Goal: Task Accomplishment & Management: Complete application form

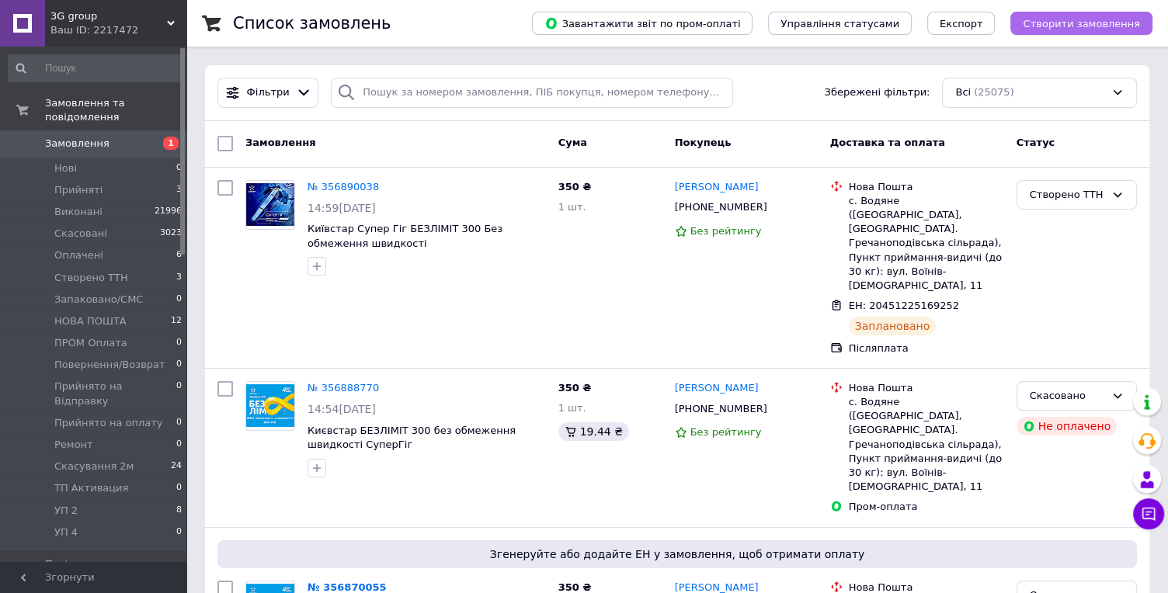
click at [1029, 21] on span "Створити замовлення" at bounding box center [1081, 24] width 117 height 12
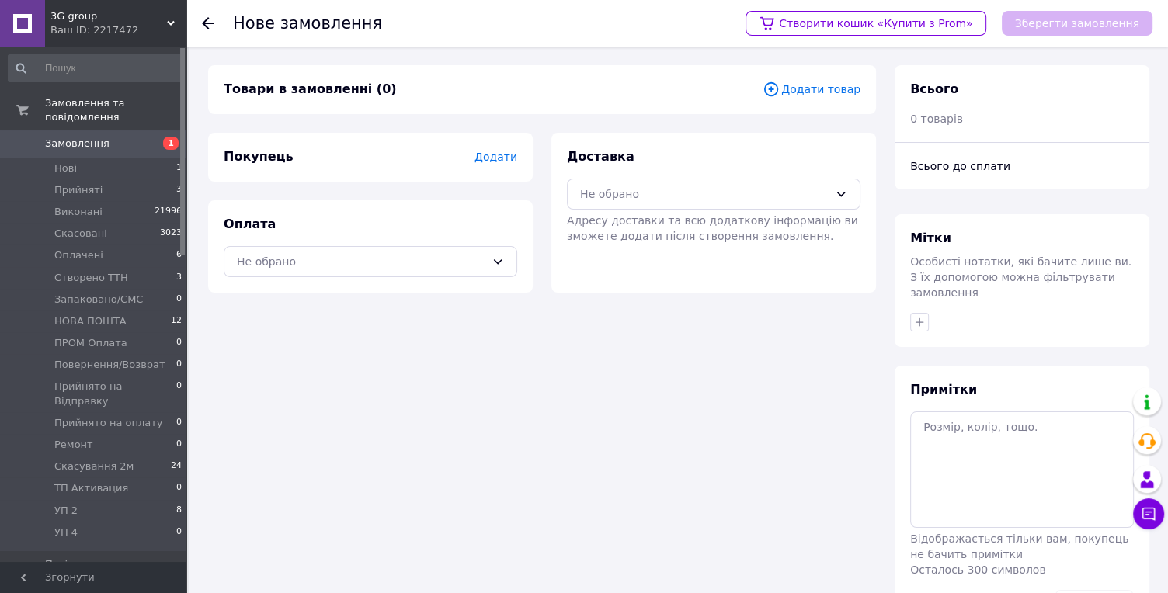
click at [495, 157] on span "Додати" at bounding box center [495, 157] width 43 height 12
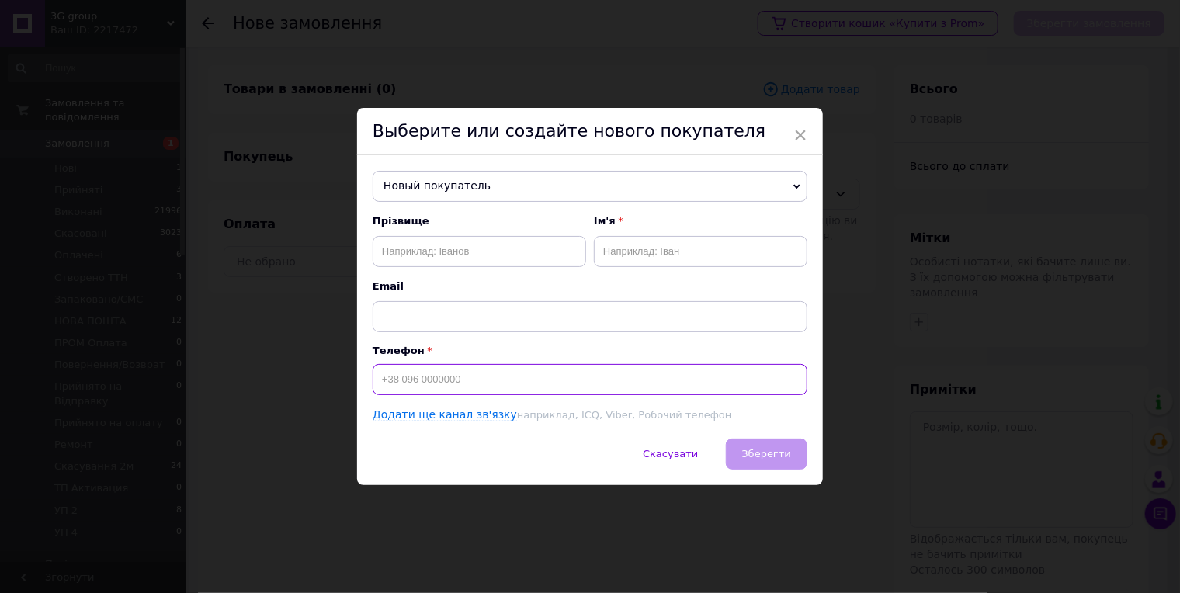
click at [422, 390] on input at bounding box center [590, 379] width 435 height 31
type input "[PHONE_NUMBER]"
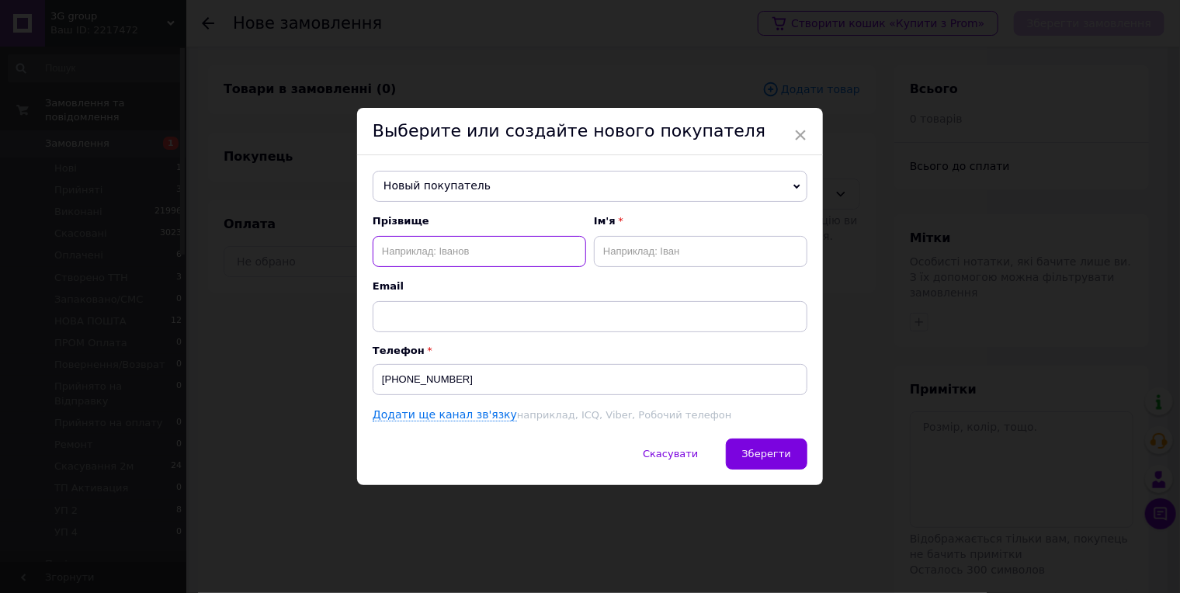
click at [425, 238] on input "text" at bounding box center [480, 251] width 214 height 31
type input "[PERSON_NAME]"
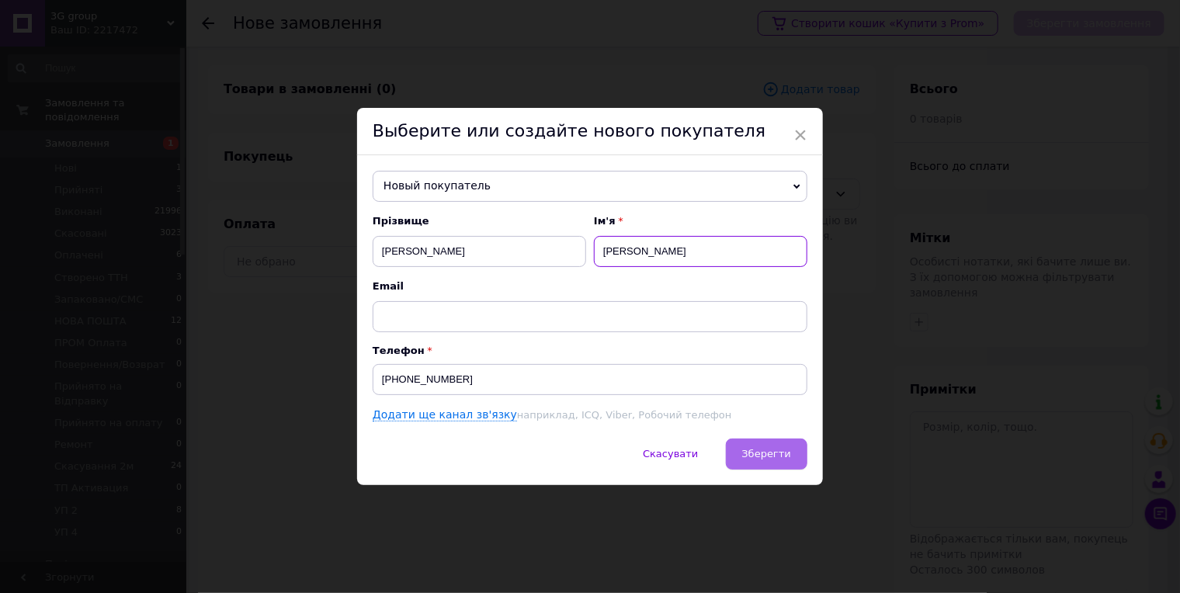
type input "[PERSON_NAME]"
click at [755, 460] on span "Зберегти" at bounding box center [766, 454] width 49 height 12
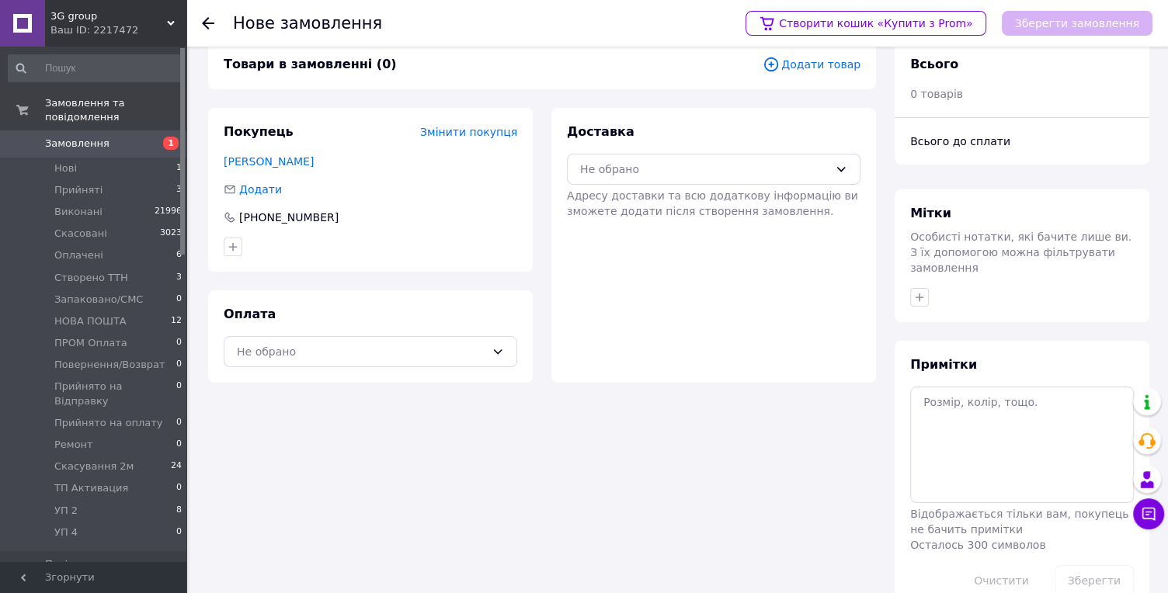
scroll to position [25, 0]
click at [350, 343] on div "Не обрано" at bounding box center [361, 351] width 248 height 17
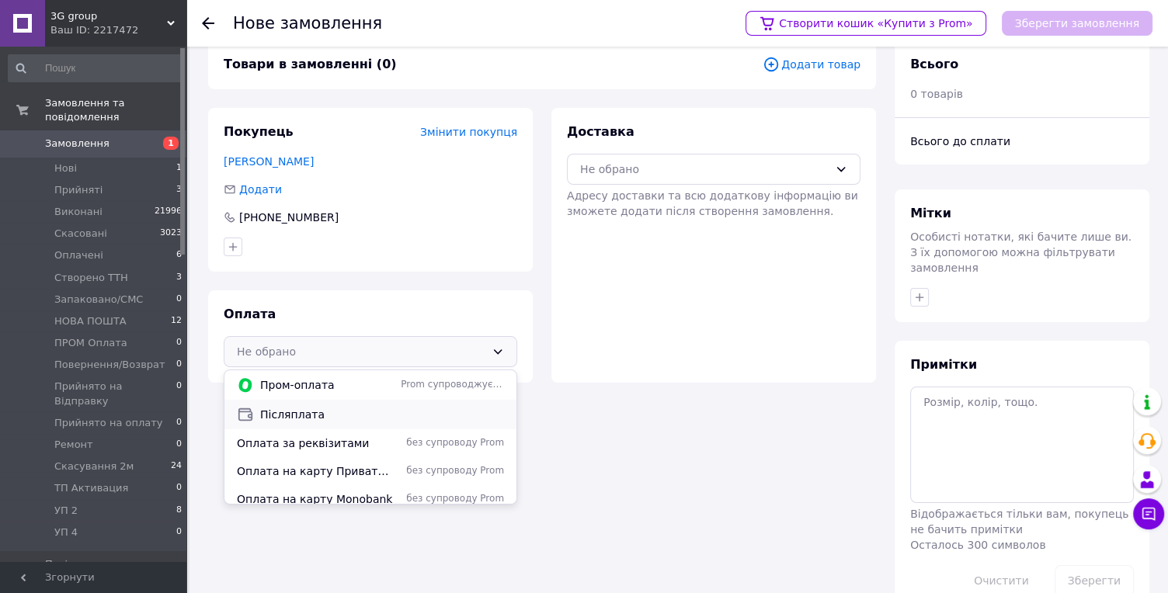
click at [314, 407] on span "Післяплата" at bounding box center [382, 415] width 244 height 16
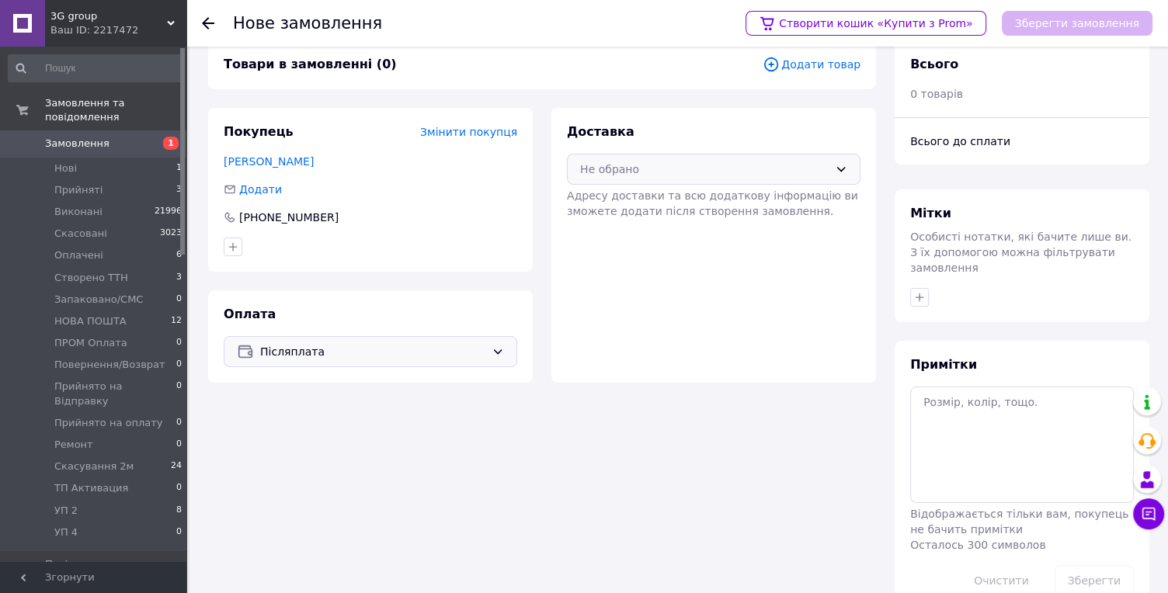
click at [629, 166] on div "Не обрано" at bounding box center [704, 169] width 248 height 17
click at [623, 201] on span "Нова Пошта (платна)" at bounding box center [725, 203] width 244 height 16
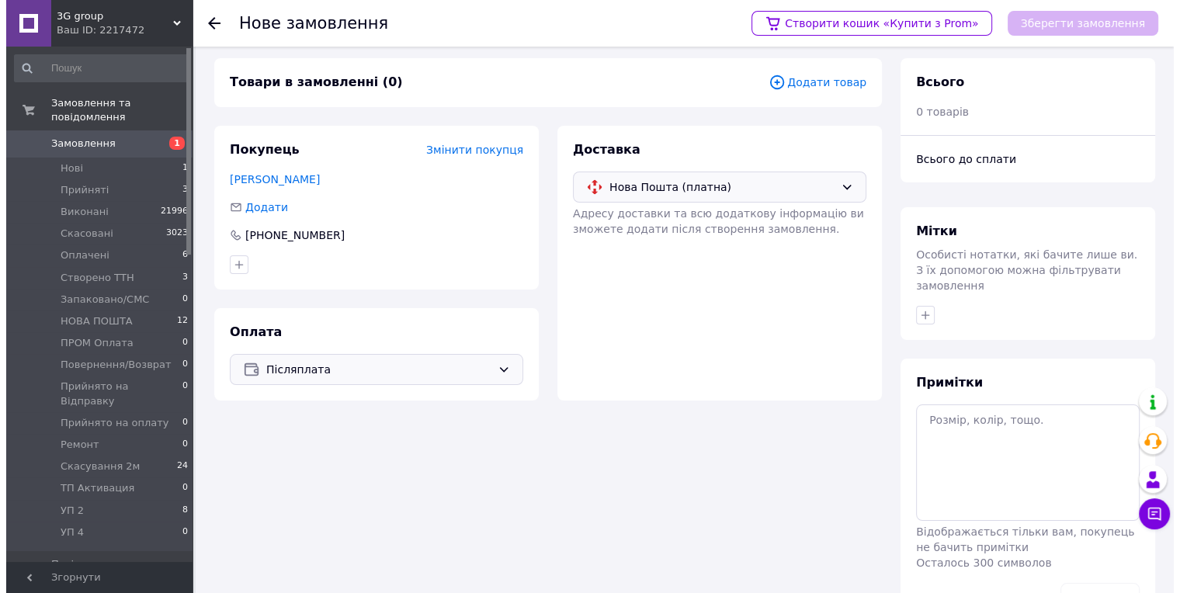
scroll to position [0, 0]
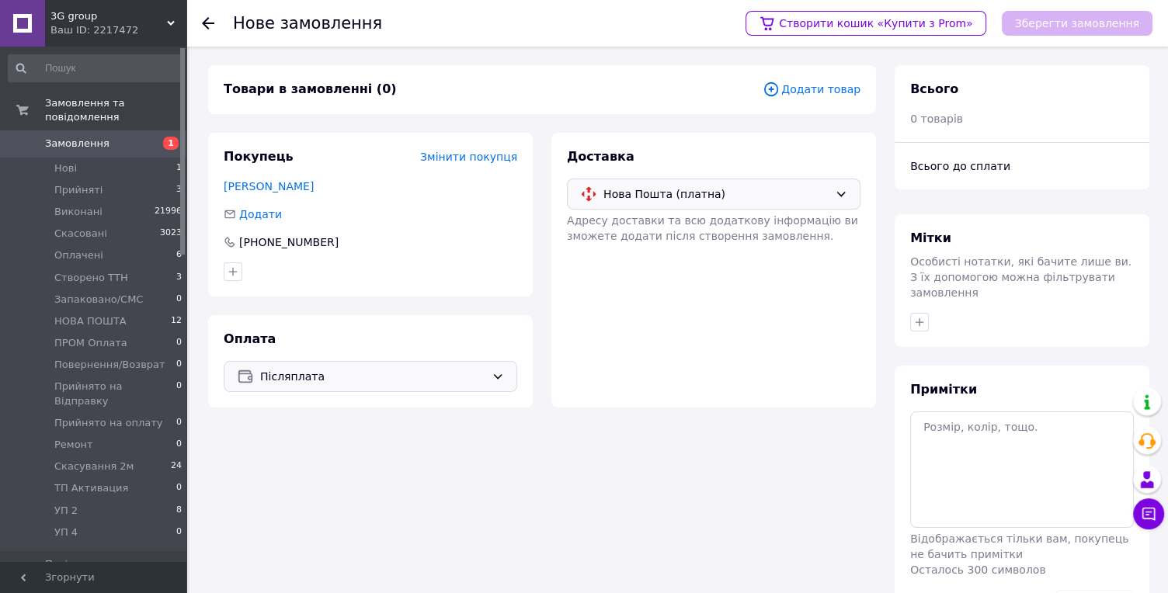
click at [797, 89] on span "Додати товар" at bounding box center [811, 89] width 98 height 17
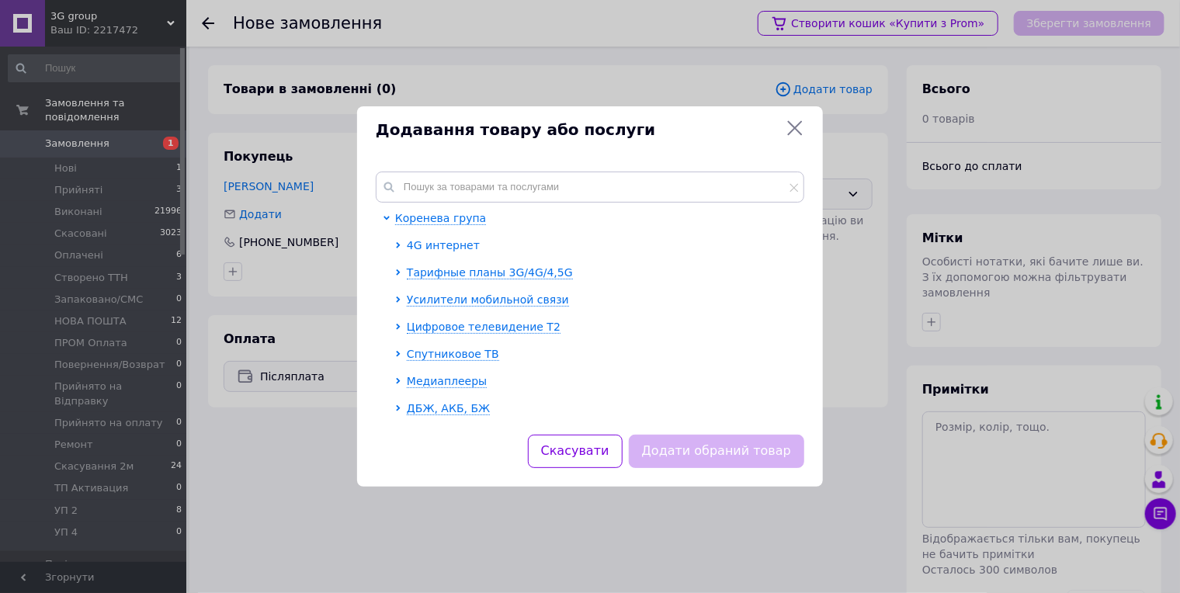
click at [432, 246] on span "4G интернет" at bounding box center [443, 245] width 73 height 12
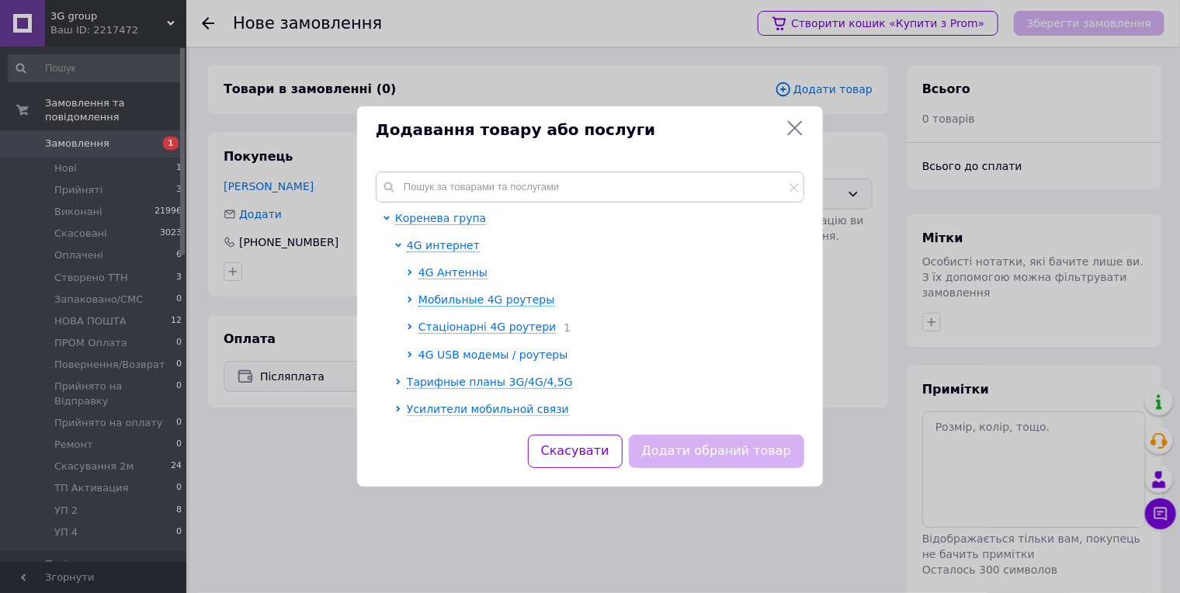
click at [451, 349] on span "4G USB модемы / роутеры" at bounding box center [493, 355] width 150 height 12
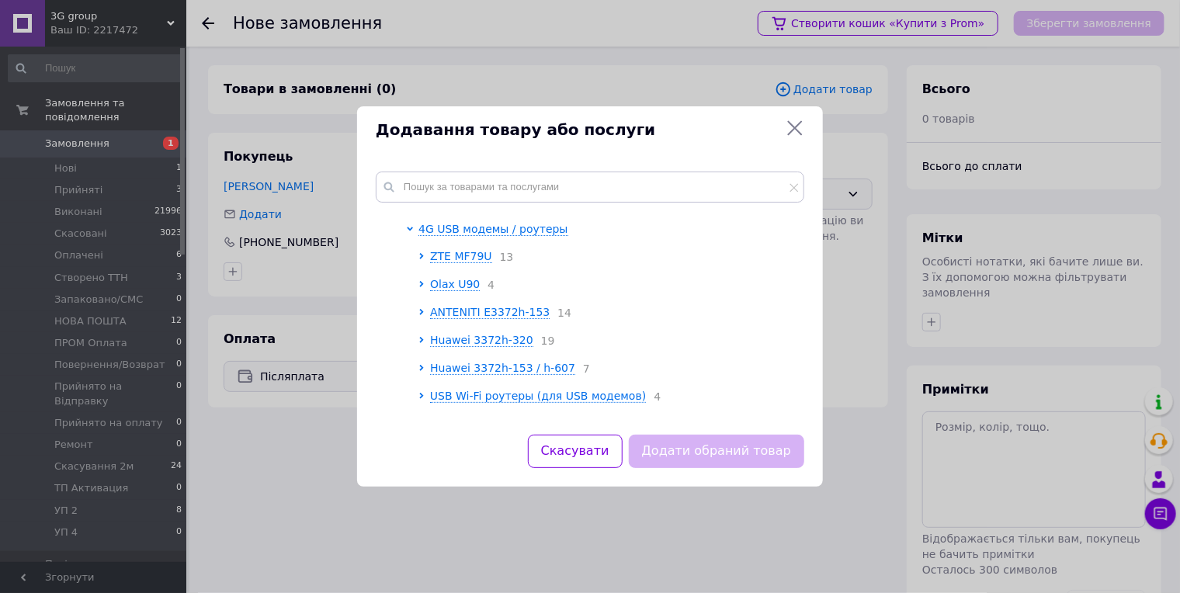
scroll to position [86, 0]
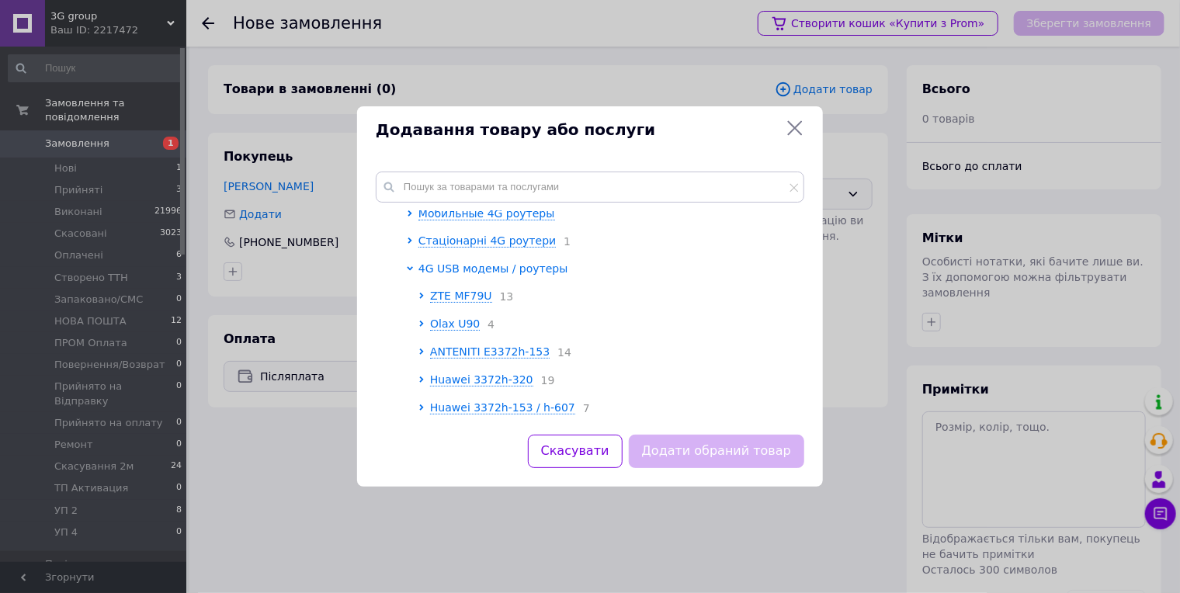
click at [449, 264] on span "4G USB модемы / роутеры" at bounding box center [493, 268] width 150 height 12
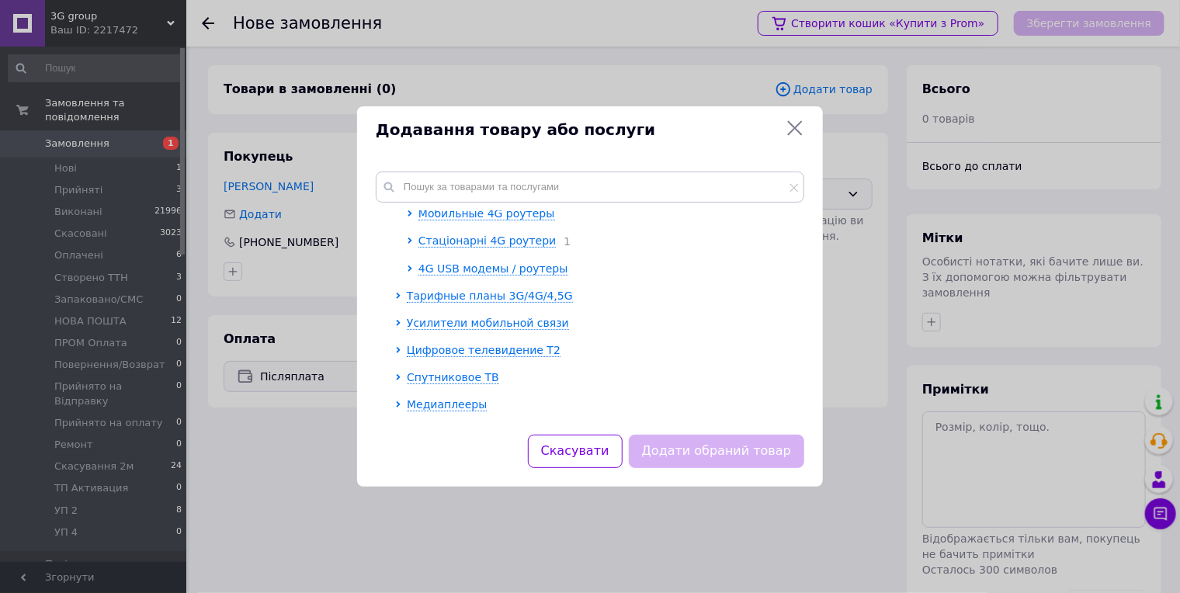
scroll to position [0, 0]
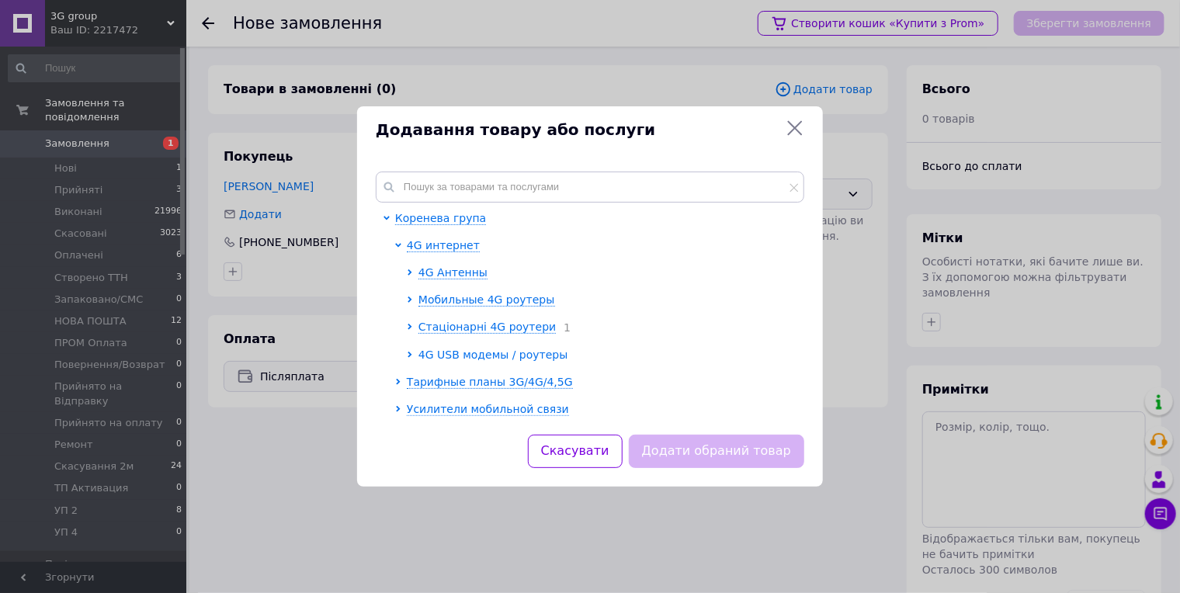
click at [443, 349] on span "4G USB модемы / роутеры" at bounding box center [493, 355] width 150 height 12
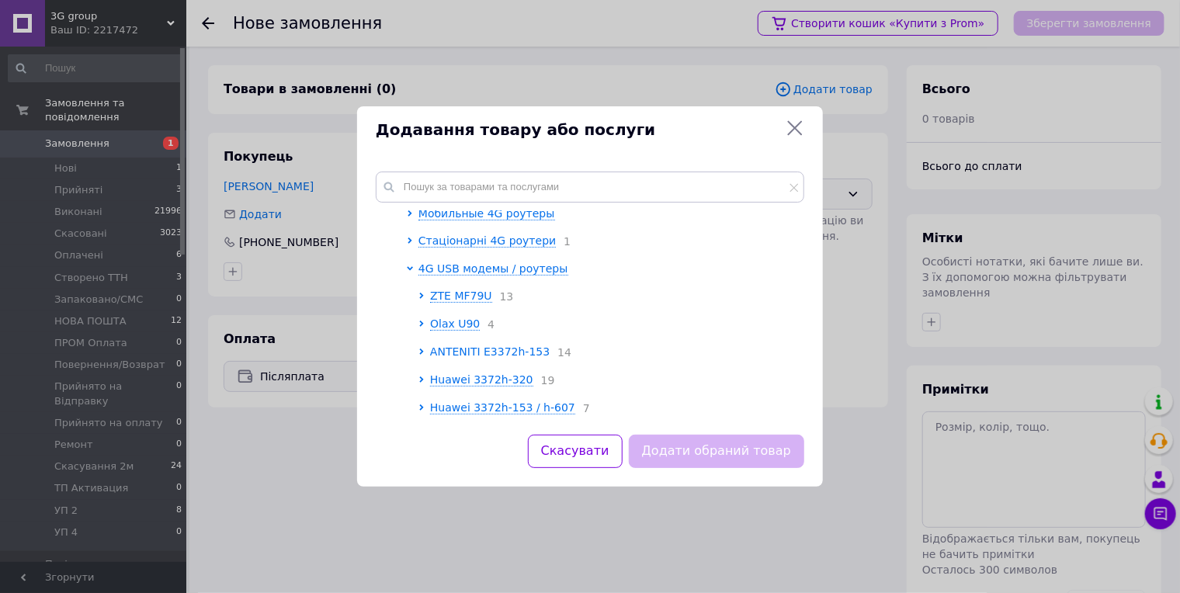
scroll to position [172, 0]
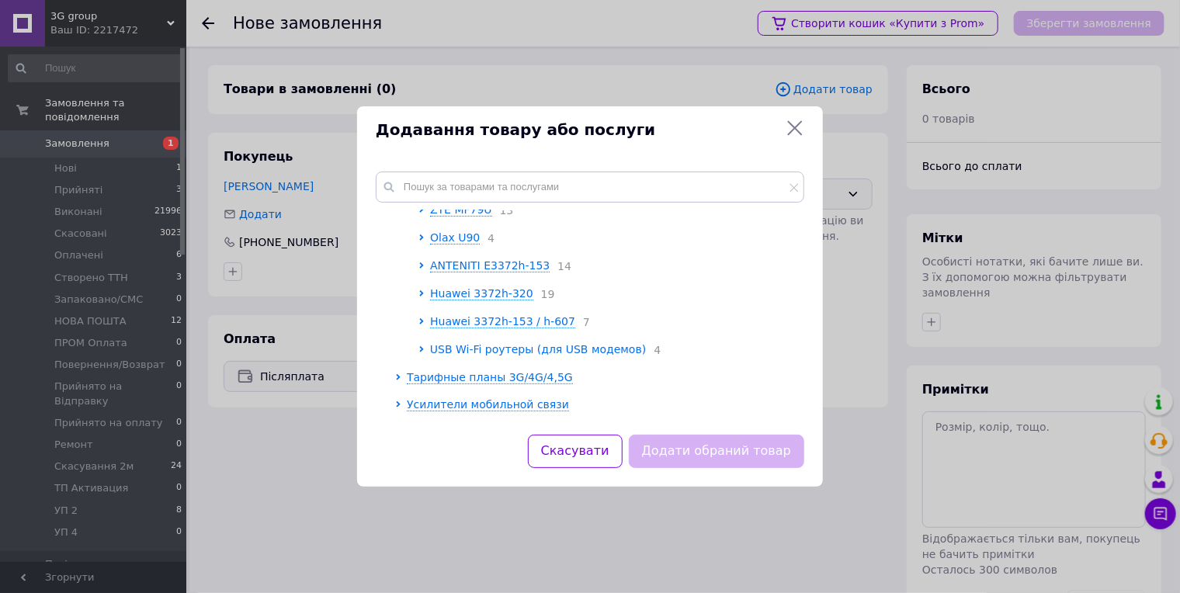
click at [471, 343] on span "USB Wi-Fi роутеры (для USB модемов)" at bounding box center [538, 349] width 216 height 12
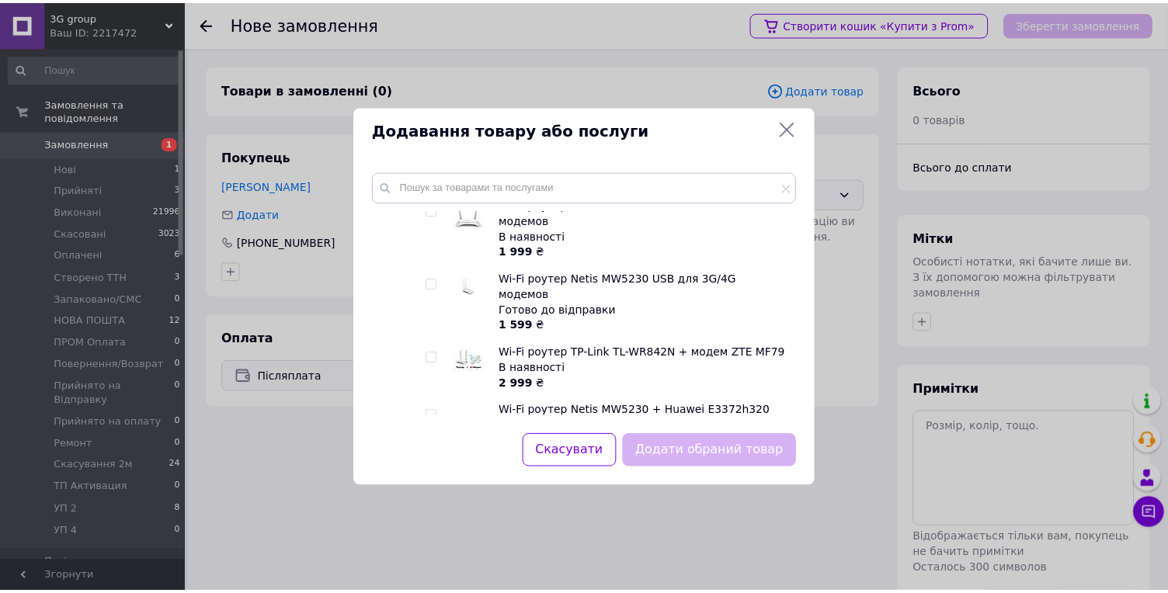
scroll to position [259, 0]
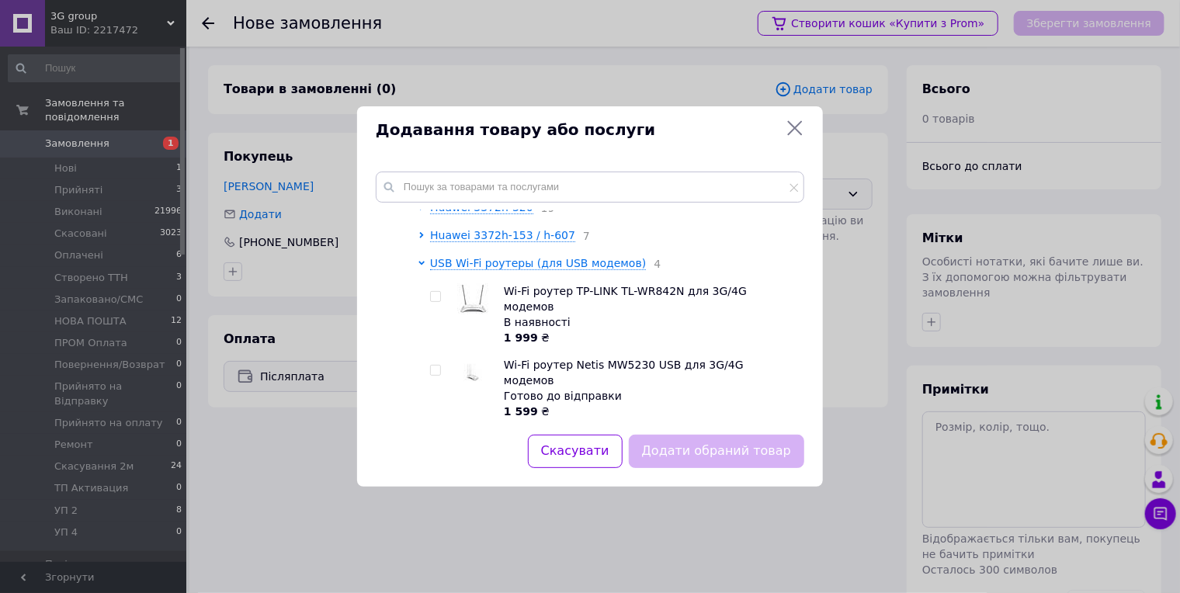
click at [433, 366] on input "checkbox" at bounding box center [435, 371] width 10 height 10
checkbox input "true"
click at [667, 453] on button "Додати обраний товар" at bounding box center [716, 451] width 175 height 33
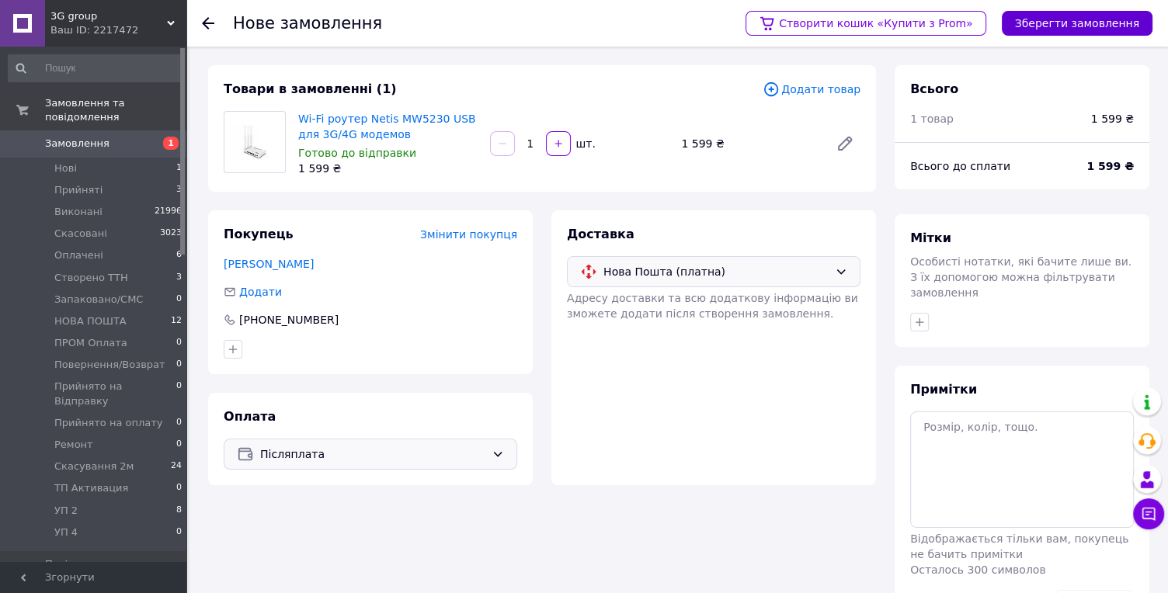
click at [1022, 23] on button "Зберегти замовлення" at bounding box center [1077, 23] width 151 height 25
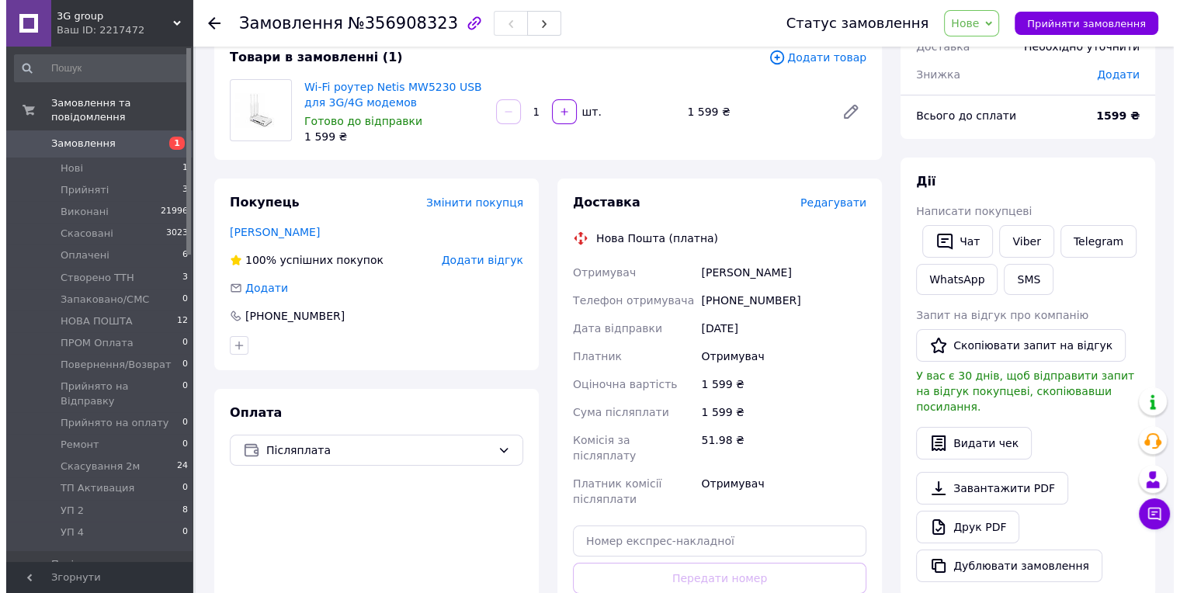
scroll to position [14, 0]
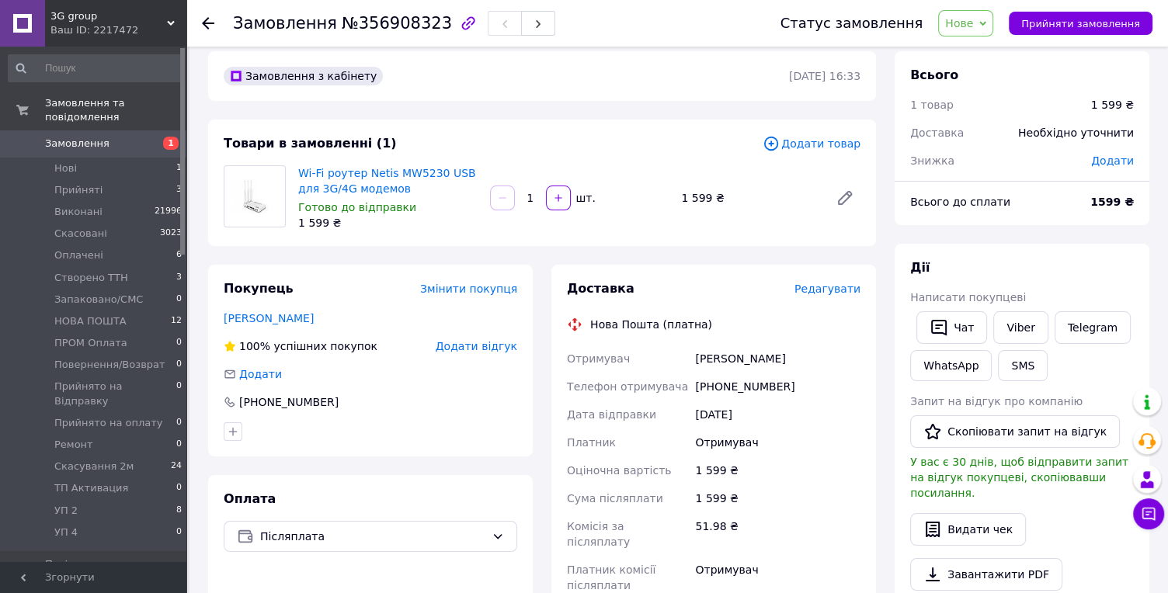
click at [817, 143] on span "Додати товар" at bounding box center [811, 143] width 98 height 17
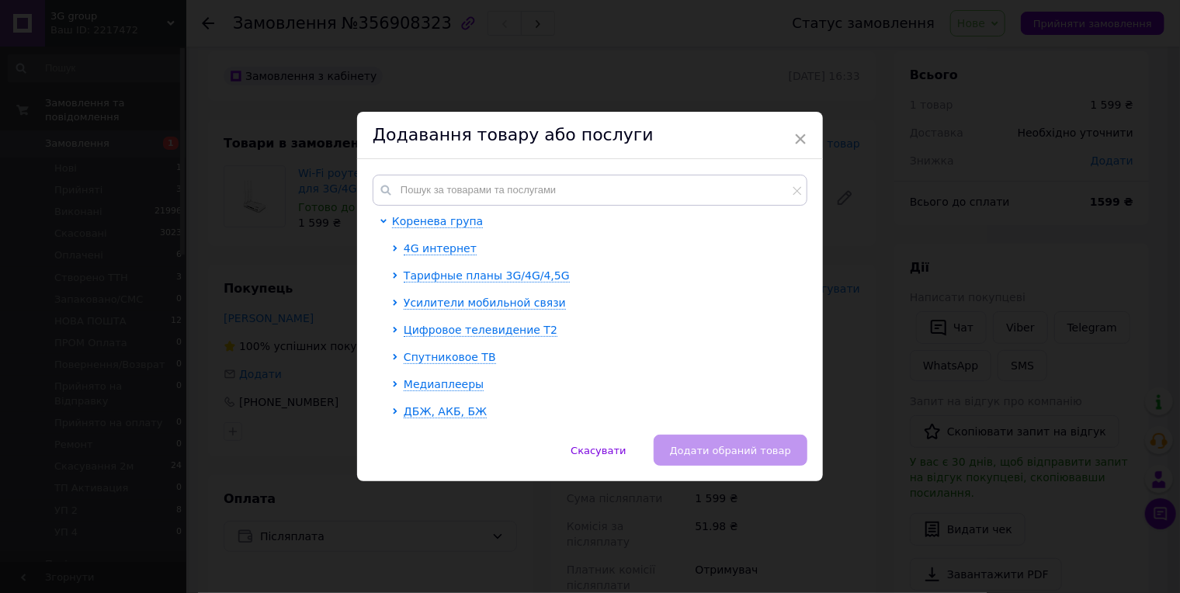
scroll to position [86, 0]
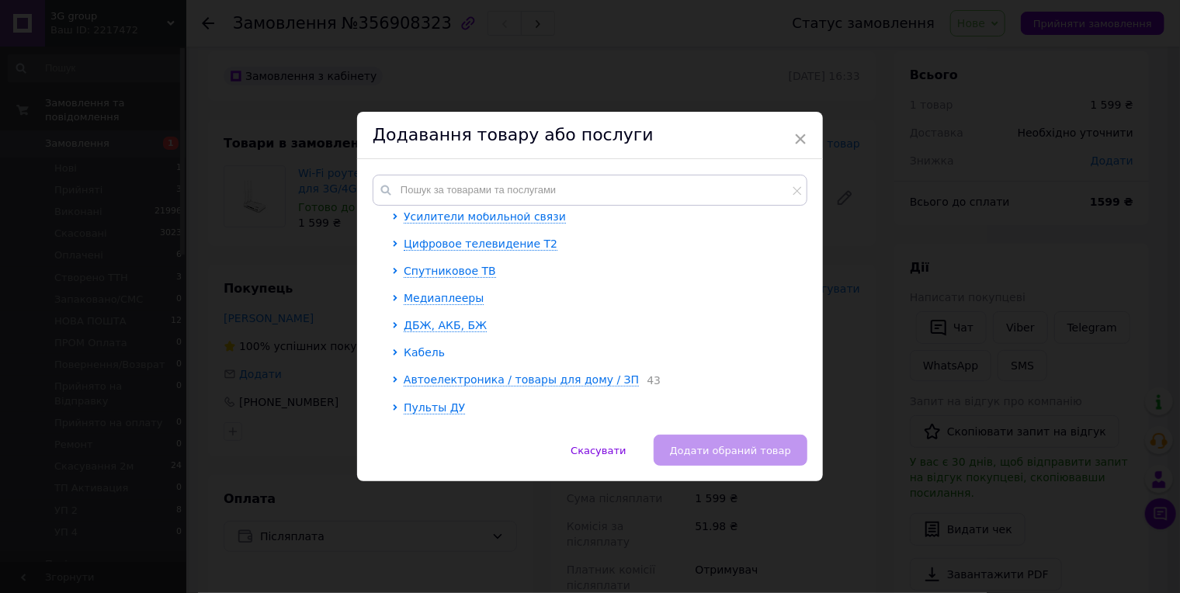
click at [427, 346] on span "Кабель" at bounding box center [424, 352] width 41 height 12
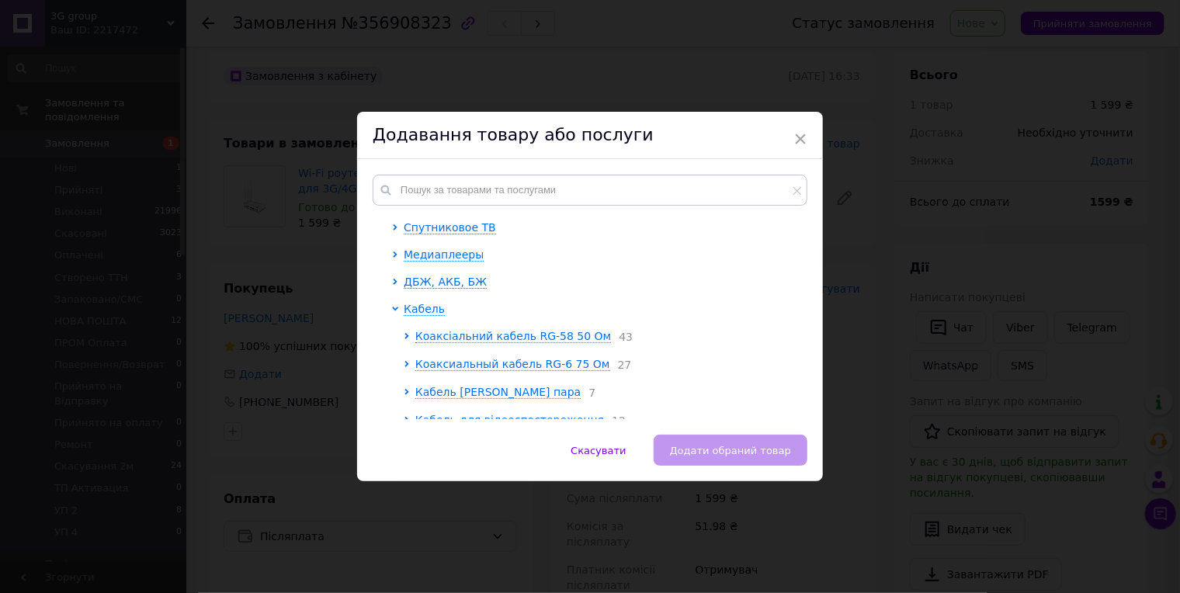
scroll to position [172, 0]
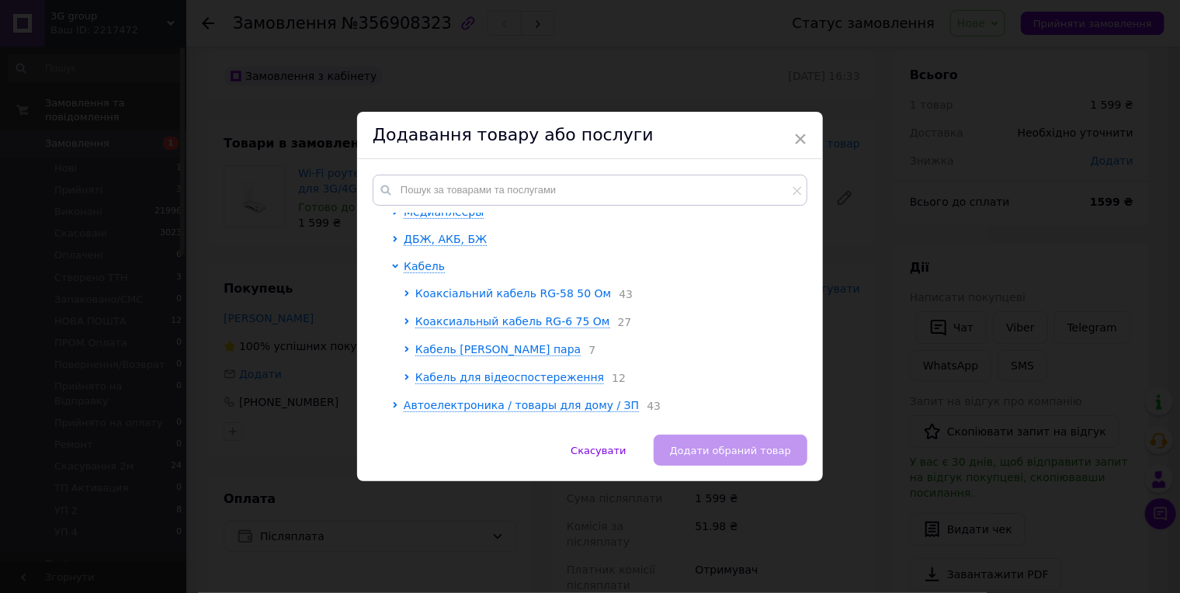
click at [467, 287] on span "Коаксіальний кабель RG-58 50 Ом" at bounding box center [513, 293] width 196 height 12
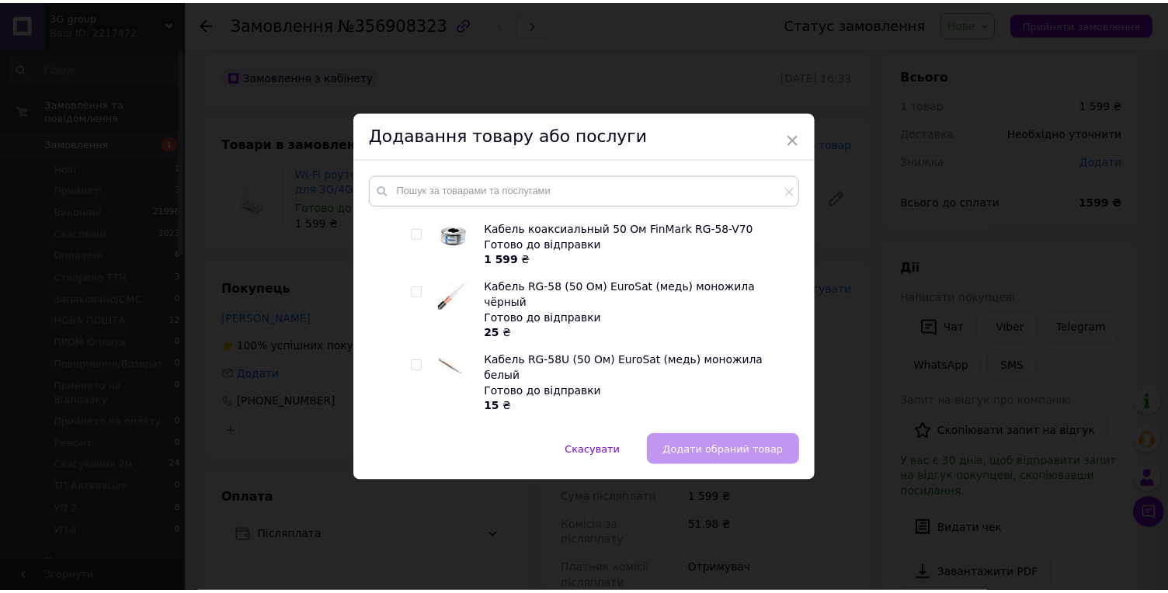
scroll to position [603, 0]
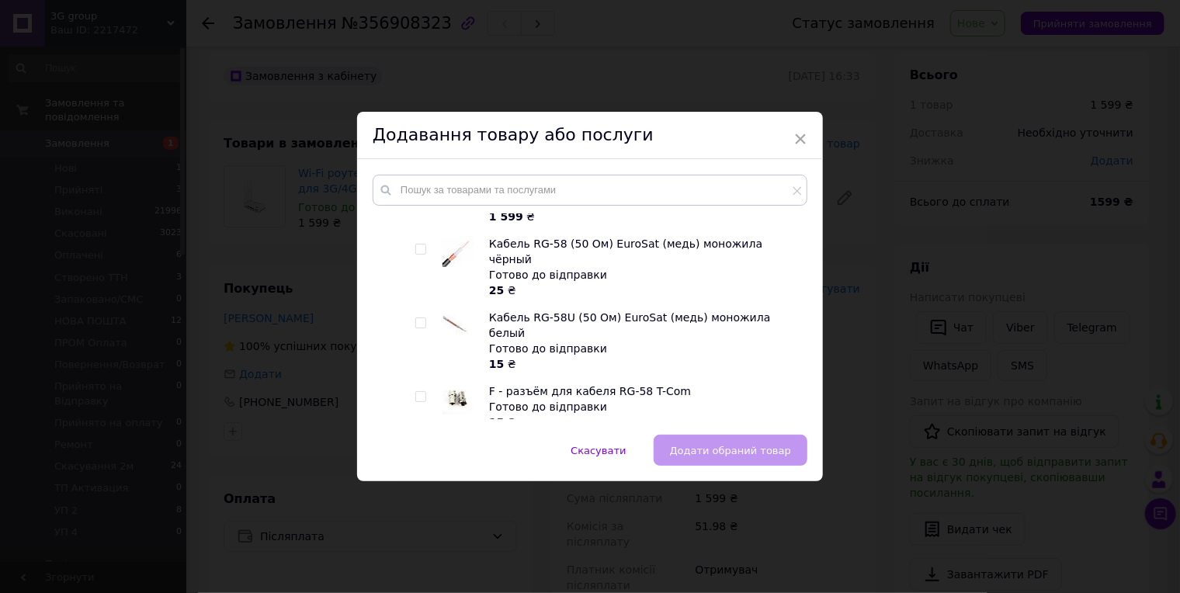
click at [417, 392] on input "checkbox" at bounding box center [420, 397] width 10 height 10
checkbox input "true"
click at [713, 449] on span "Додати обраний товар" at bounding box center [730, 451] width 121 height 12
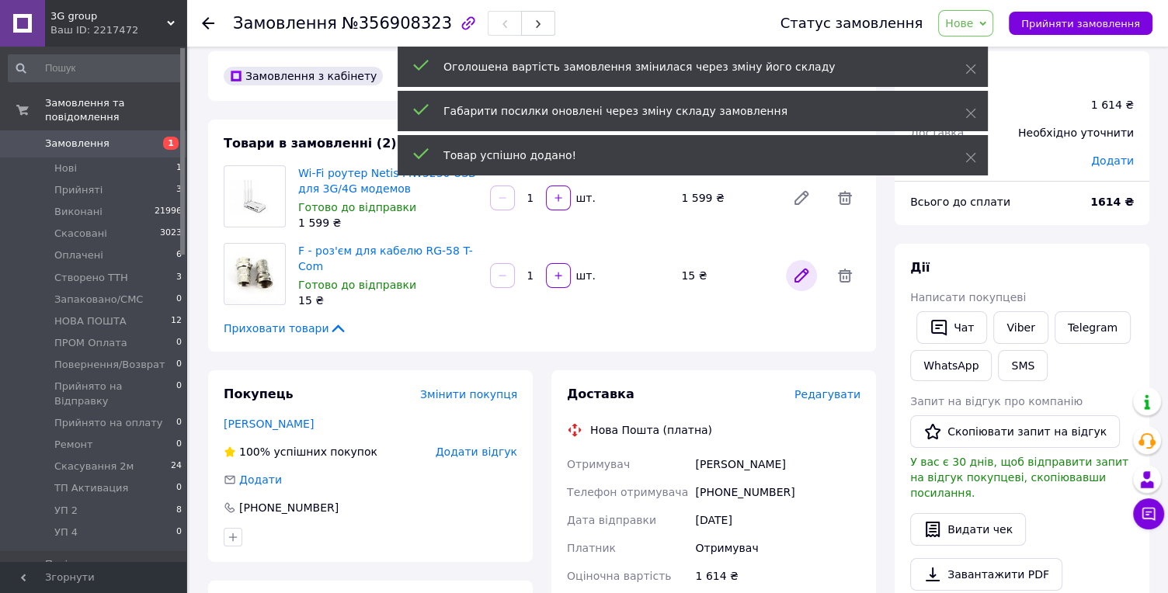
click at [802, 269] on icon at bounding box center [801, 275] width 12 height 12
